Goal: Information Seeking & Learning: Learn about a topic

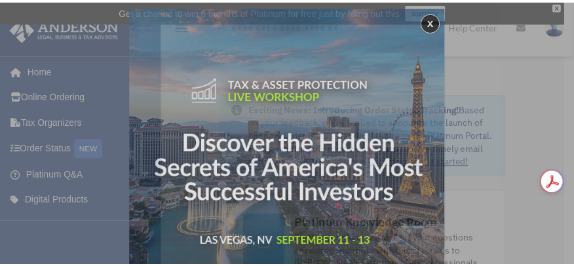
scroll to position [6, 0]
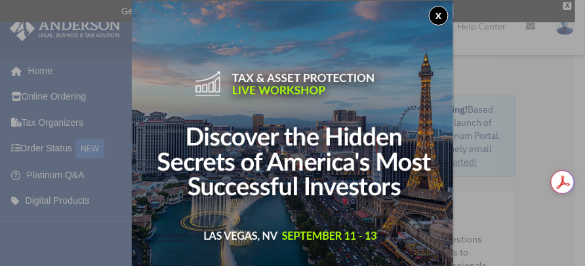
click at [437, 14] on button "x" at bounding box center [439, 16] width 20 height 20
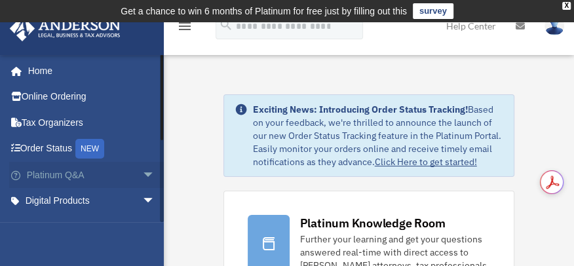
click at [71, 176] on link "Platinum Q&A arrow_drop_down" at bounding box center [92, 175] width 166 height 26
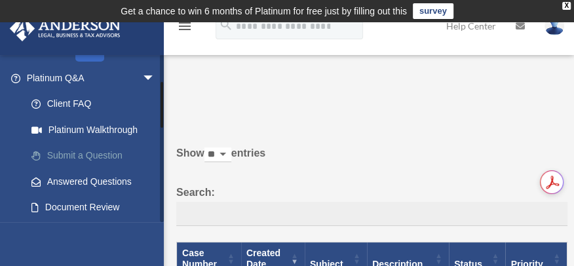
click at [89, 159] on link "Submit a Question" at bounding box center [96, 156] width 157 height 26
click at [87, 153] on link "Submit a Question" at bounding box center [96, 156] width 157 height 26
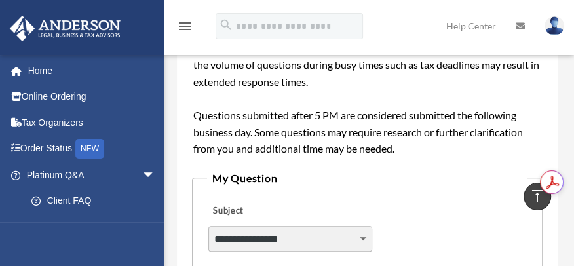
scroll to position [291, 0]
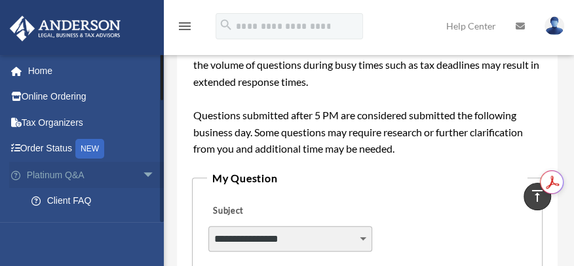
click at [71, 175] on link "Platinum Q&A arrow_drop_down" at bounding box center [92, 175] width 166 height 26
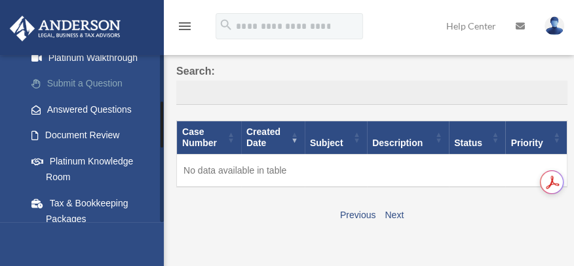
scroll to position [170, 0]
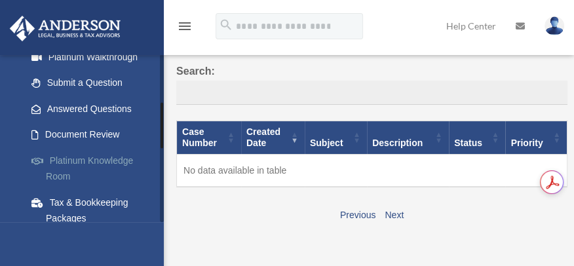
click at [98, 157] on link "Platinum Knowledge Room" at bounding box center [96, 169] width 157 height 42
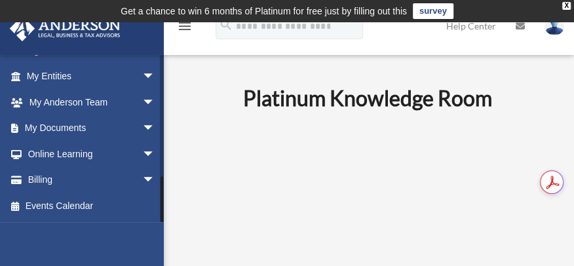
scroll to position [431, 0]
click at [562, 3] on div "X" at bounding box center [566, 6] width 9 height 8
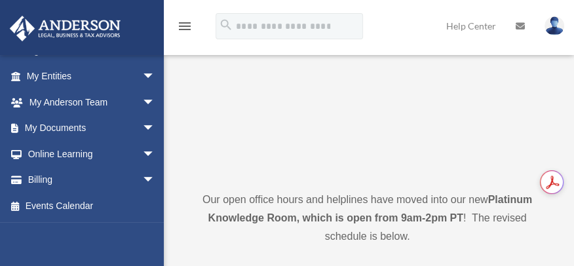
scroll to position [243, 0]
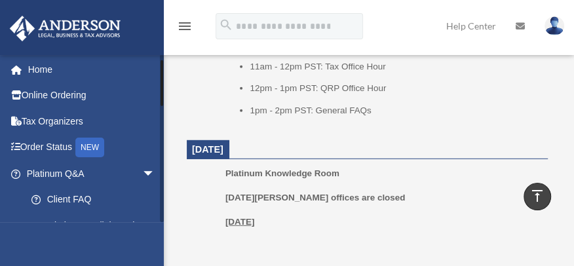
scroll to position [0, 0]
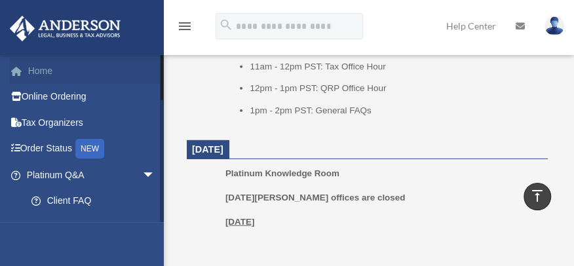
click at [35, 72] on link "Home" at bounding box center [92, 71] width 166 height 26
